Goal: Information Seeking & Learning: Learn about a topic

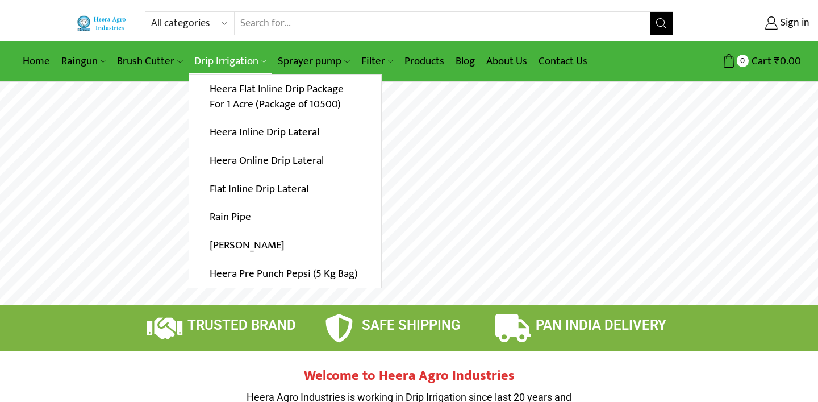
click at [261, 59] on icon at bounding box center [263, 61] width 5 height 5
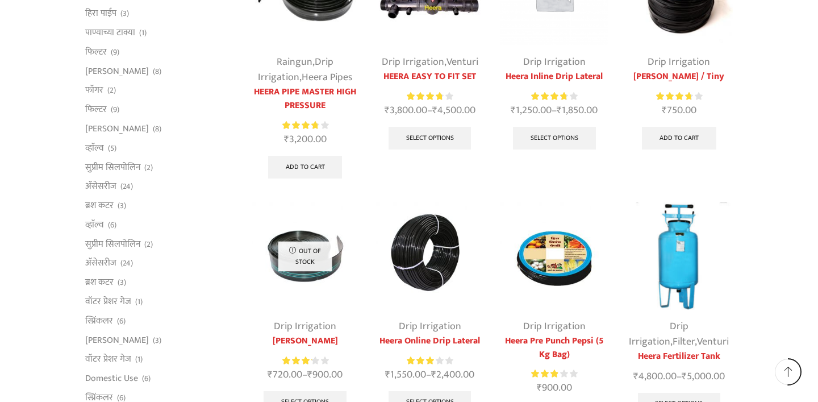
scroll to position [484, 0]
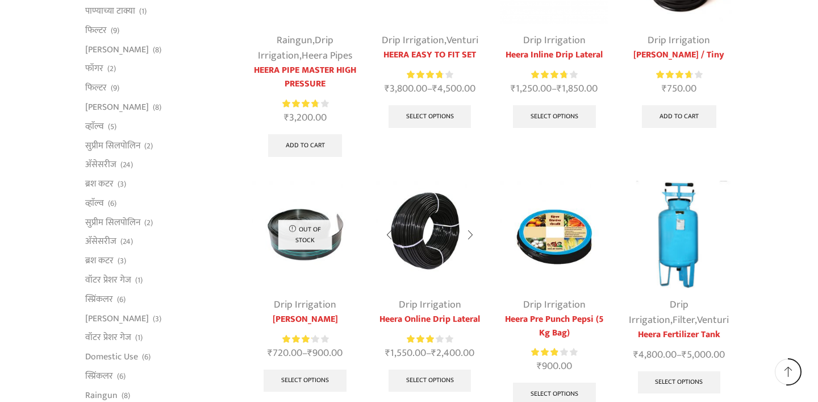
click at [410, 230] on img at bounding box center [429, 234] width 107 height 107
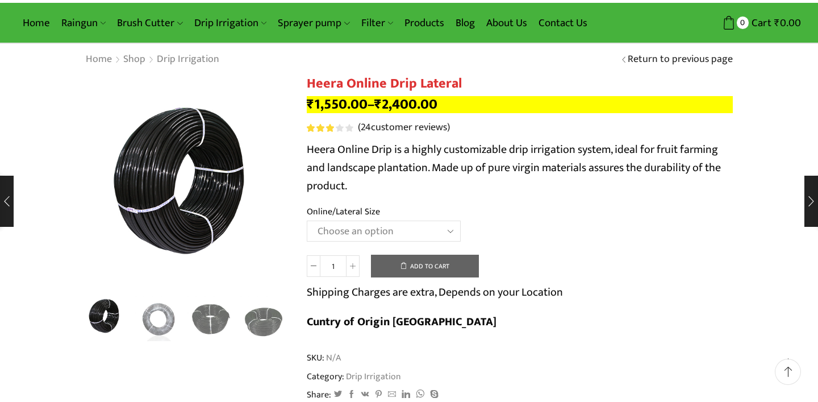
scroll to position [61, 0]
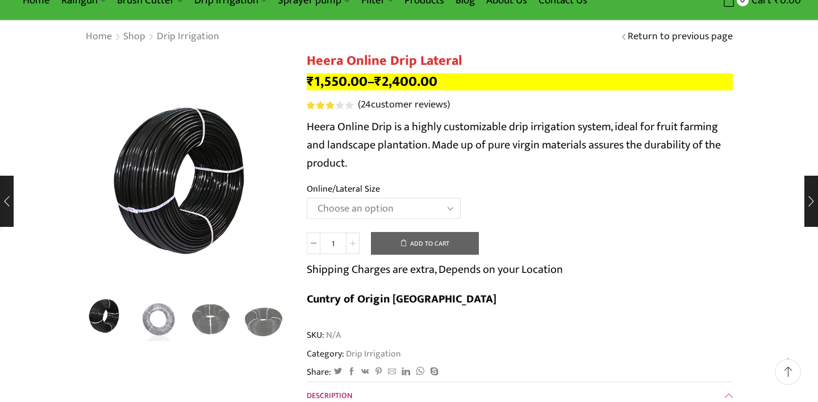
click at [357, 239] on span at bounding box center [353, 243] width 14 height 22
click at [317, 244] on span at bounding box center [314, 243] width 14 height 22
type input "1"
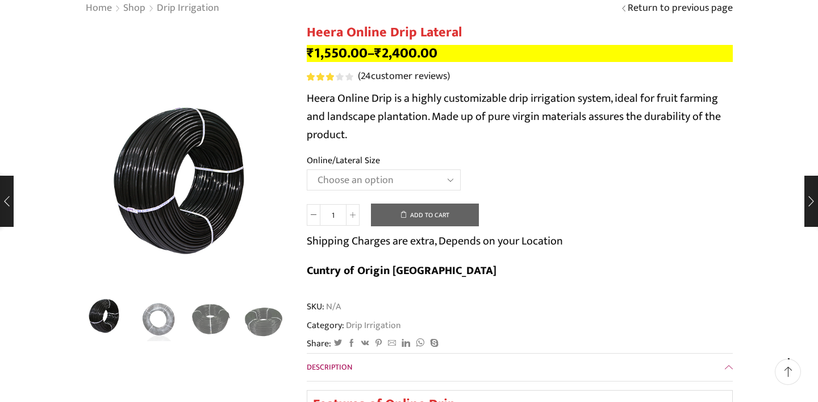
scroll to position [0, 0]
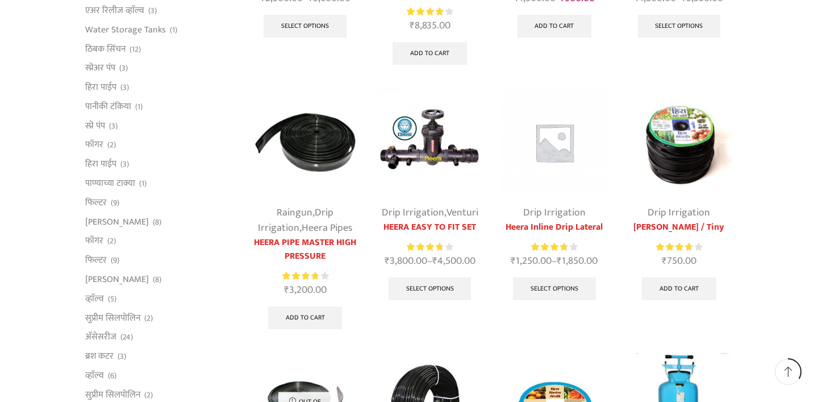
scroll to position [314, 0]
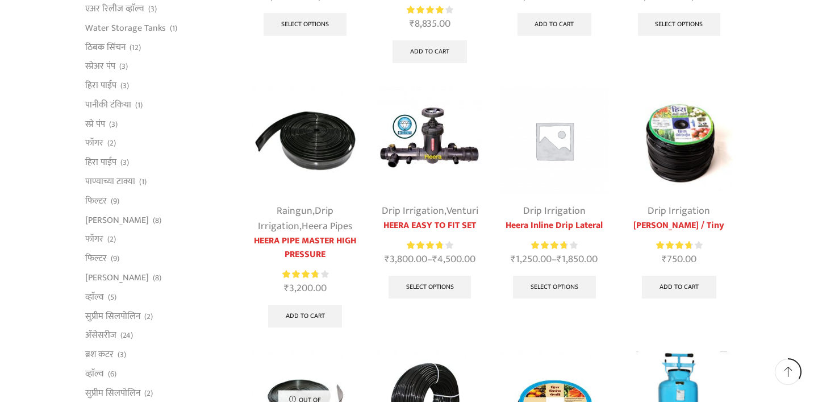
click at [688, 140] on img at bounding box center [679, 140] width 107 height 107
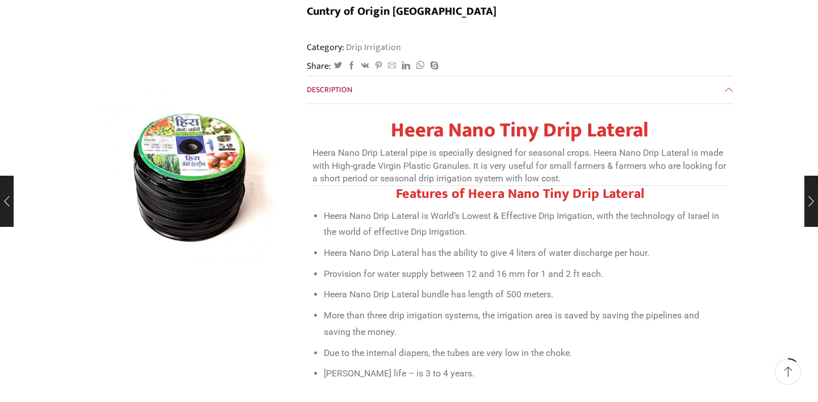
scroll to position [283, 0]
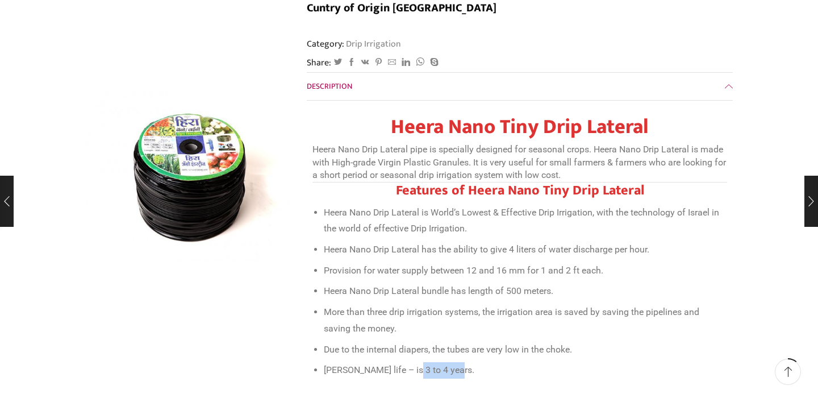
drag, startPoint x: 412, startPoint y: 338, endPoint x: 463, endPoint y: 348, distance: 51.6
click at [460, 362] on li "[PERSON_NAME] life – is 3 to 4 years." at bounding box center [525, 370] width 403 height 16
click at [506, 283] on li "Heera Nano Drip Lateral bundle has length of 500 meters." at bounding box center [525, 291] width 403 height 16
drag, startPoint x: 506, startPoint y: 259, endPoint x: 553, endPoint y: 267, distance: 47.8
click at [552, 283] on li "Heera Nano Drip Lateral bundle has length of 500 meters." at bounding box center [525, 291] width 403 height 16
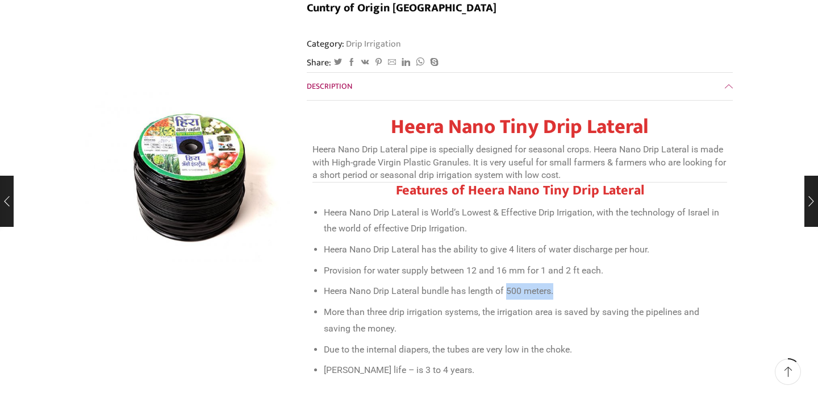
click at [569, 283] on li "Heera Nano Drip Lateral bundle has length of 500 meters." at bounding box center [525, 291] width 403 height 16
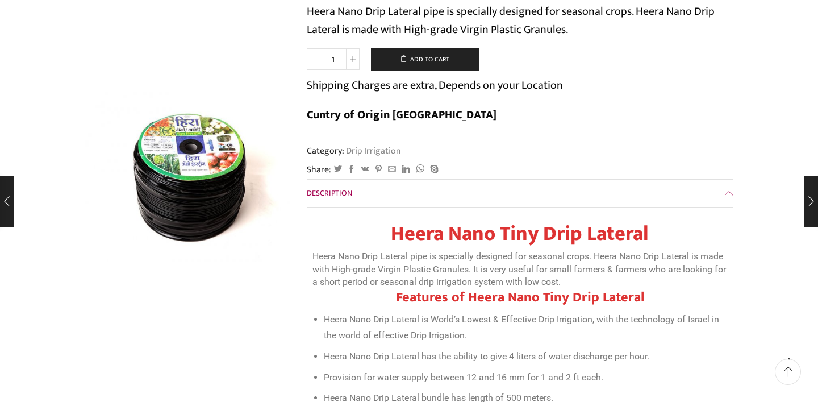
scroll to position [0, 0]
